Goal: Transaction & Acquisition: Purchase product/service

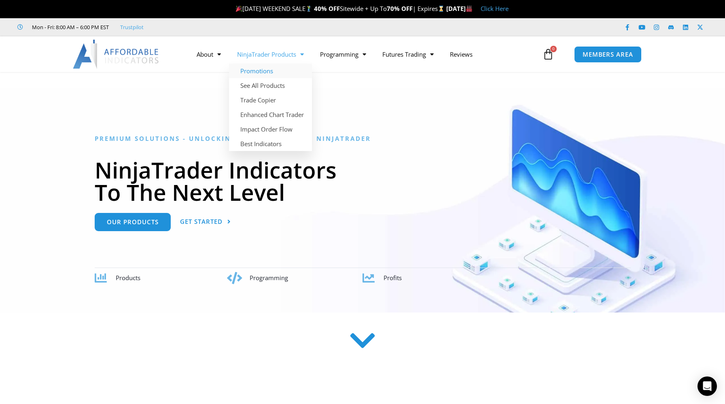
click at [265, 71] on link "Promotions" at bounding box center [270, 71] width 83 height 15
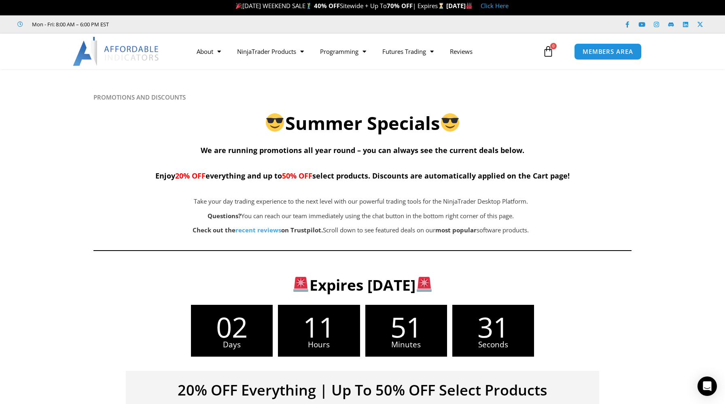
scroll to position [10, 0]
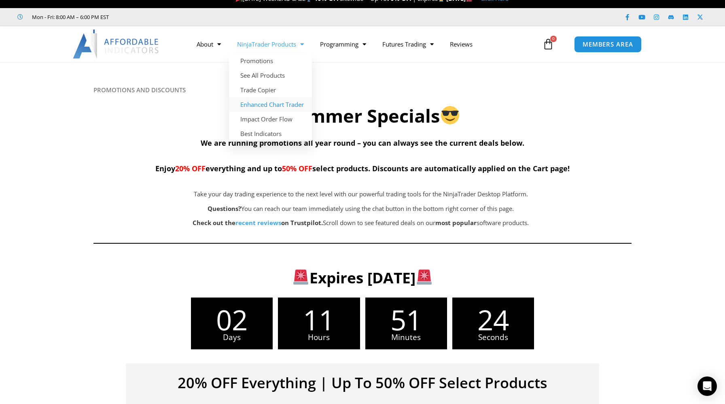
click at [269, 104] on link "Enhanced Chart Trader" at bounding box center [270, 104] width 83 height 15
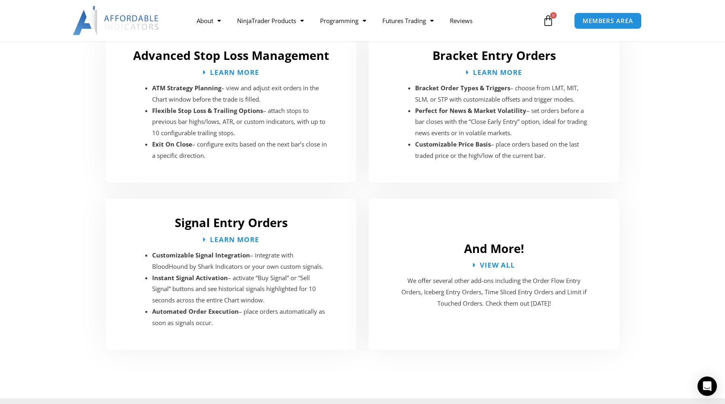
scroll to position [1393, 0]
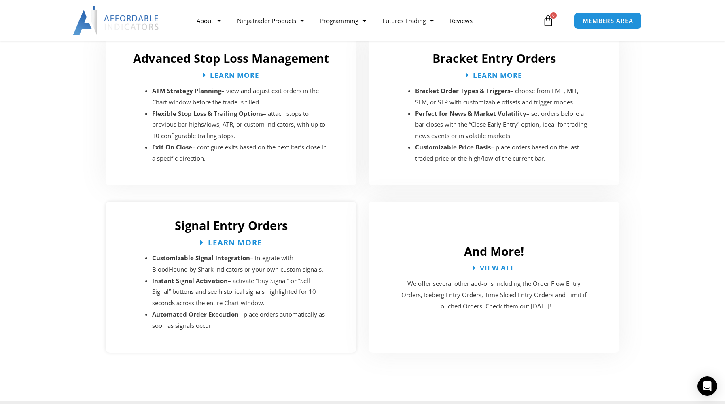
click at [237, 238] on span "Learn More" at bounding box center [235, 242] width 54 height 8
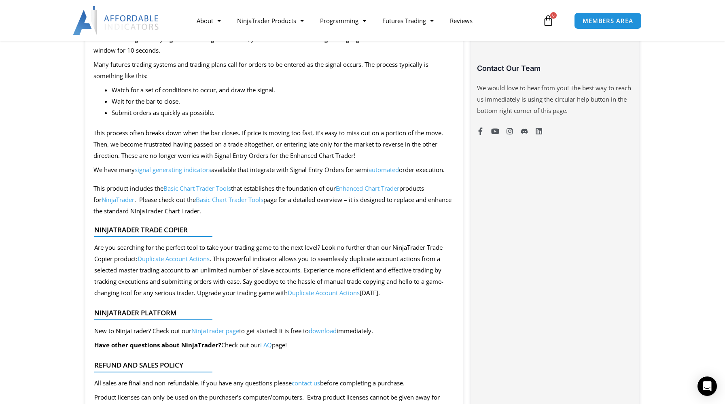
scroll to position [624, 0]
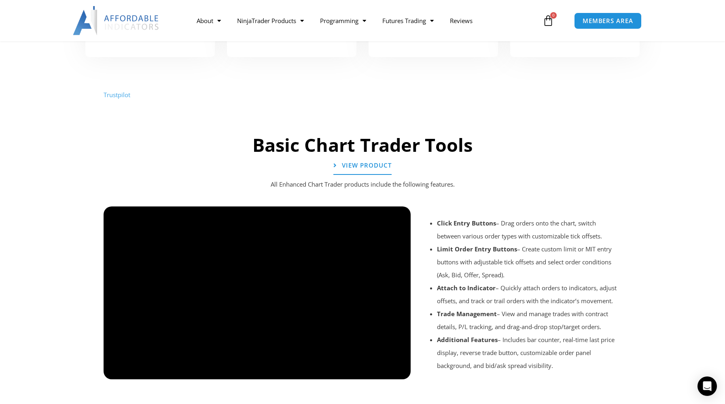
scroll to position [471, 0]
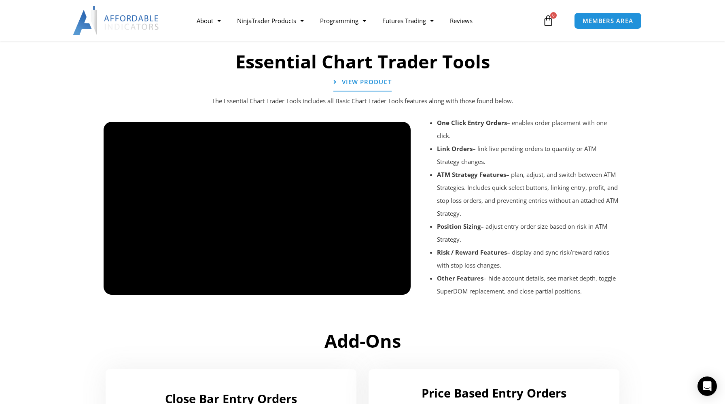
scroll to position [883, 0]
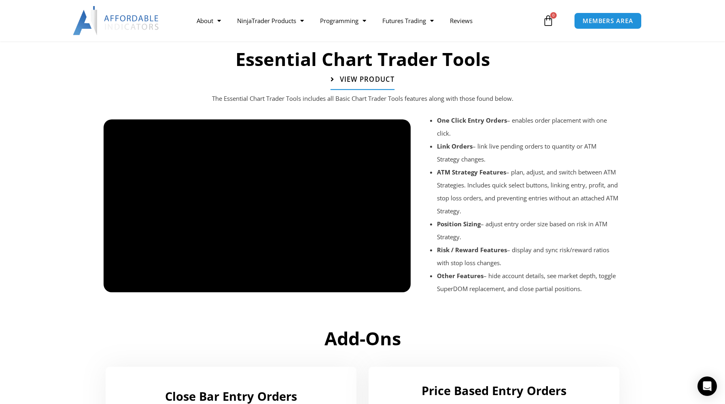
click at [356, 86] on link "View Product" at bounding box center [363, 80] width 64 height 20
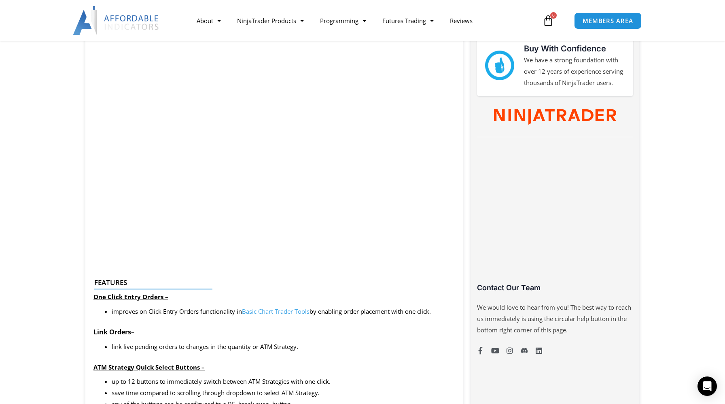
scroll to position [405, 0]
